Goal: Task Accomplishment & Management: Use online tool/utility

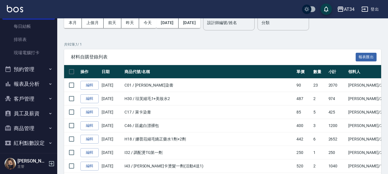
scroll to position [86, 0]
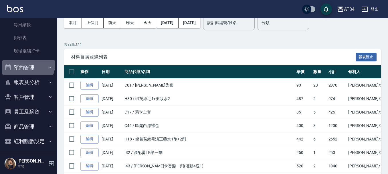
click at [27, 64] on button "預約管理" at bounding box center [28, 67] width 53 height 15
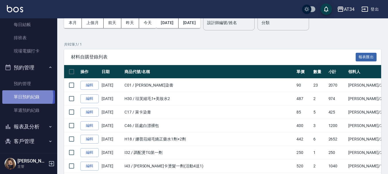
click at [21, 96] on link "單日預約紀錄" at bounding box center [28, 96] width 53 height 13
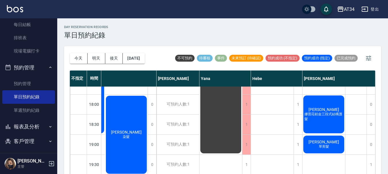
scroll to position [7, 0]
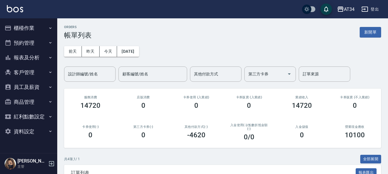
click at [33, 26] on button "櫃檯作業" at bounding box center [28, 28] width 53 height 15
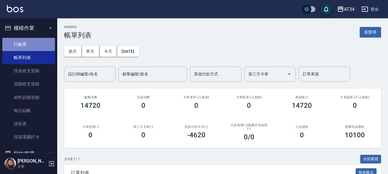
click at [29, 46] on link "打帳單" at bounding box center [28, 44] width 53 height 13
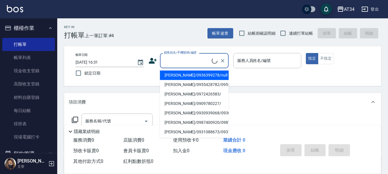
click at [166, 59] on input "顧客姓名/手機號碼/編號" at bounding box center [187, 61] width 49 height 10
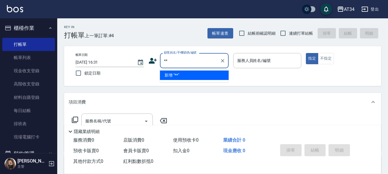
type input "**"
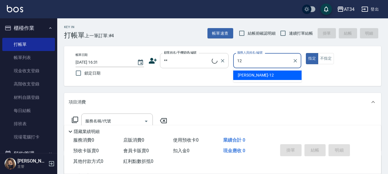
type input "12"
type button "true"
type input "新客人 姓名未設定/**/null"
type input "[PERSON_NAME]-12"
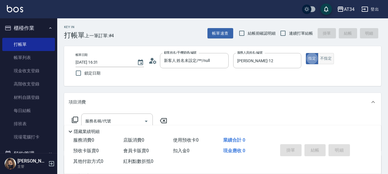
click at [327, 62] on button "不指定" at bounding box center [326, 58] width 16 height 11
click at [104, 129] on div "隱藏業績明細" at bounding box center [224, 131] width 314 height 7
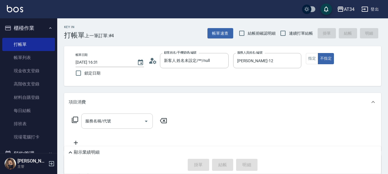
click at [105, 119] on div "服務名稱/代號 服務名稱/代號" at bounding box center [117, 120] width 72 height 15
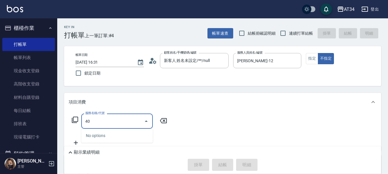
type input "401"
type input "20"
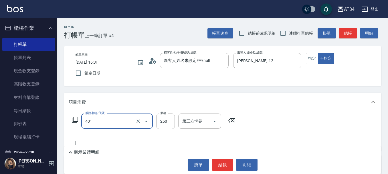
type input "剪髮(401)"
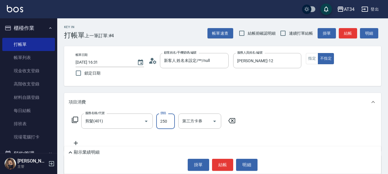
type input "0"
type input "10"
type input "100"
click at [234, 164] on div "掛單 結帳 明細" at bounding box center [222, 165] width 311 height 12
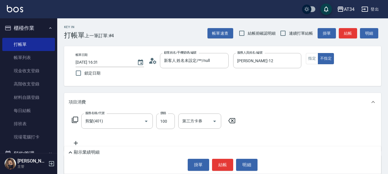
click at [230, 163] on button "結帳" at bounding box center [222, 165] width 21 height 12
